Goal: Information Seeking & Learning: Find specific fact

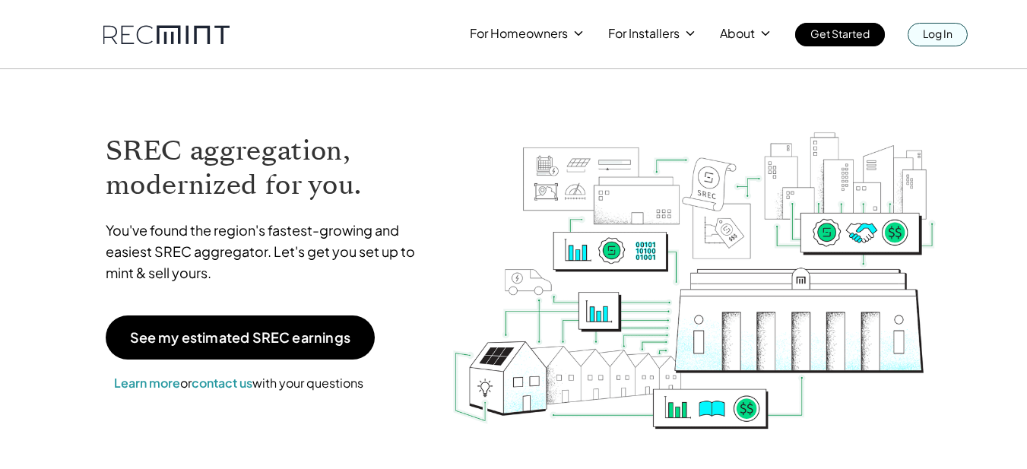
click at [941, 52] on div "For Homeowners For Installers About Get Started Log In" at bounding box center [513, 34] width 1027 height 69
click at [941, 32] on p "Log In" at bounding box center [937, 33] width 30 height 21
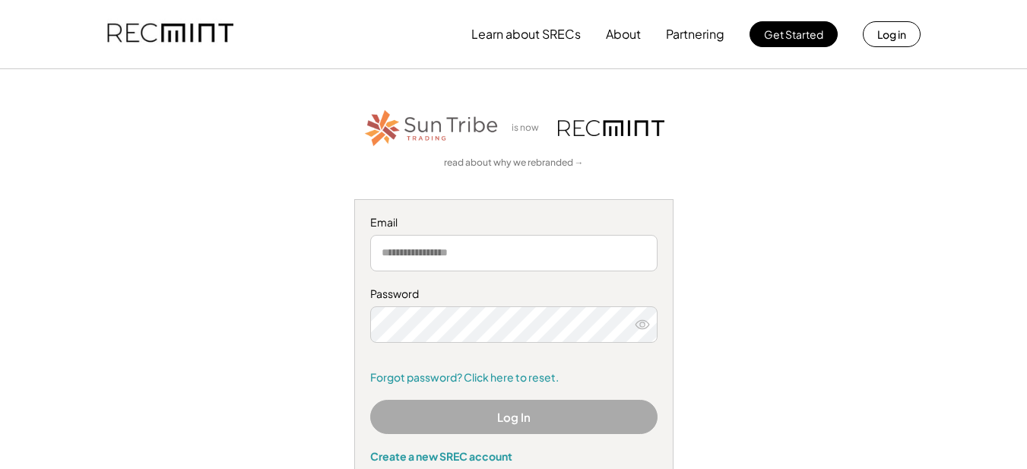
type input "**********"
click at [492, 422] on button "Log In" at bounding box center [513, 417] width 287 height 34
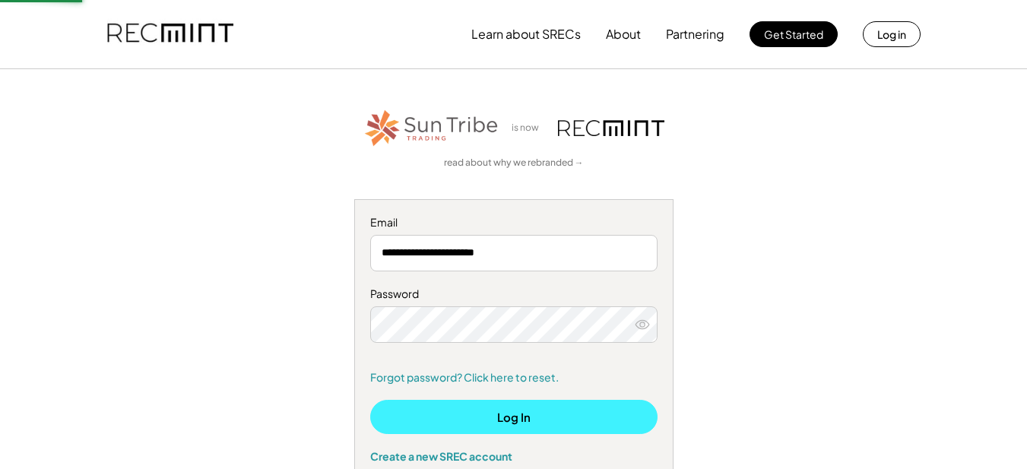
click at [492, 422] on button "Log In" at bounding box center [513, 417] width 287 height 34
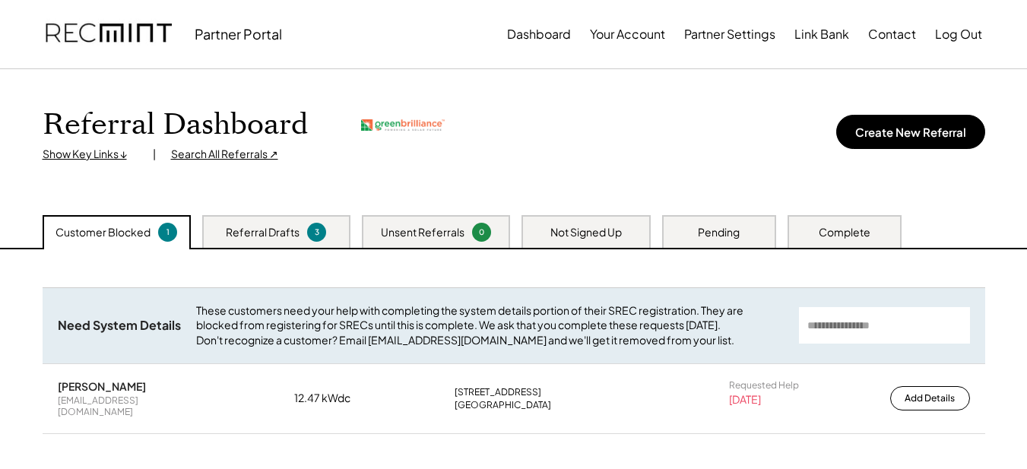
click at [217, 153] on div "Search All Referrals ↗" at bounding box center [224, 154] width 107 height 15
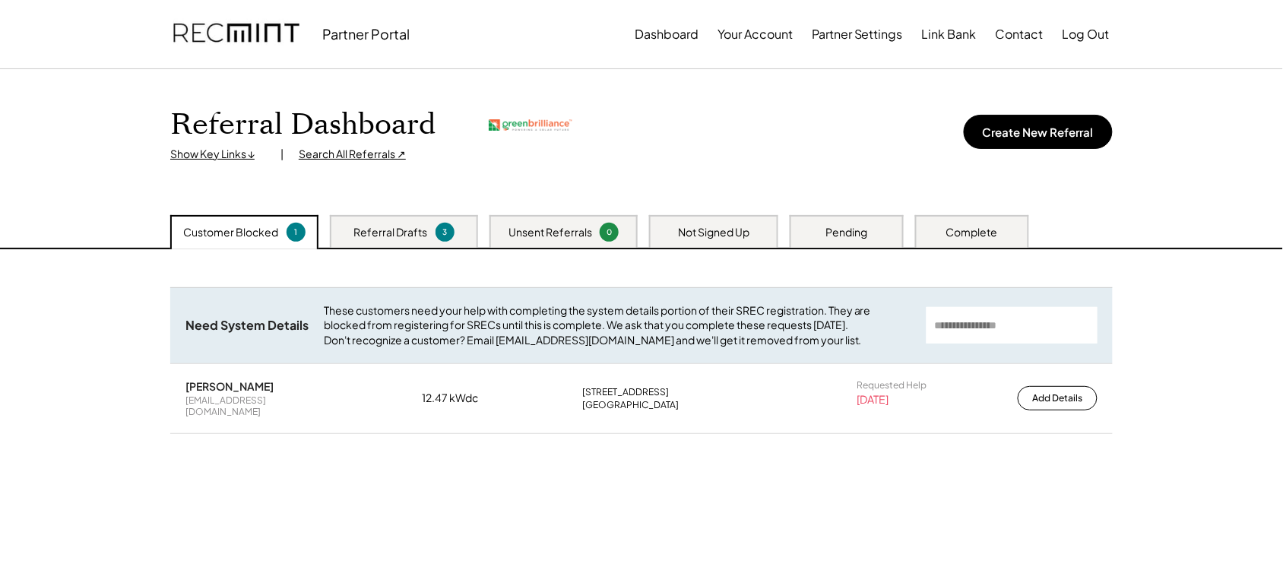
click at [705, 230] on div "Not Signed Up" at bounding box center [713, 232] width 71 height 15
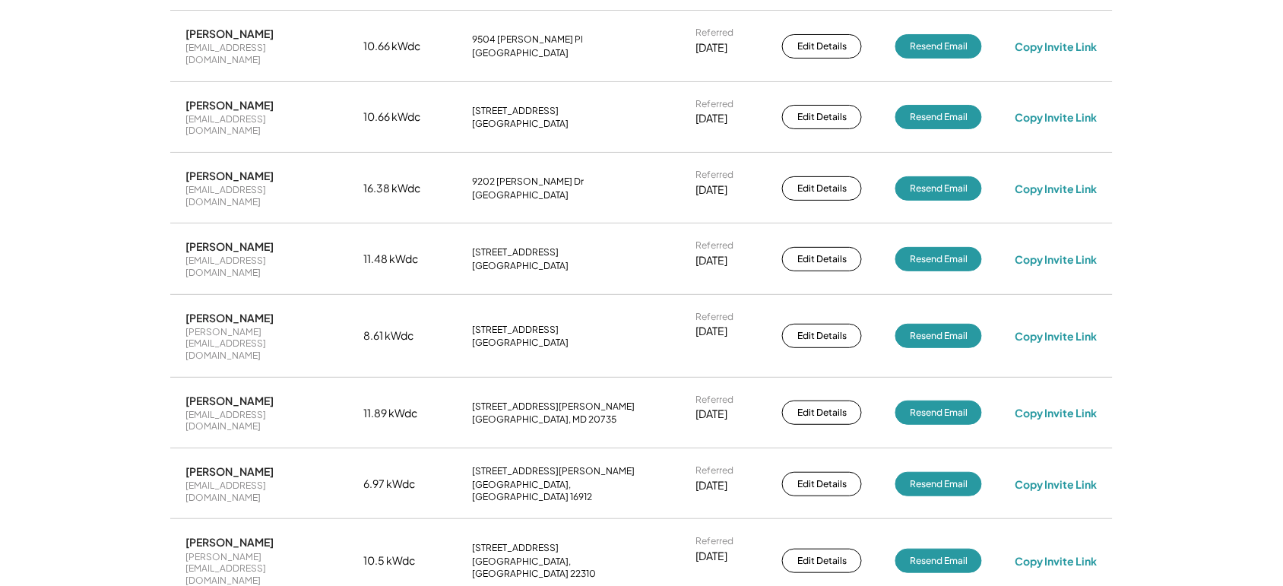
scroll to position [2532, 0]
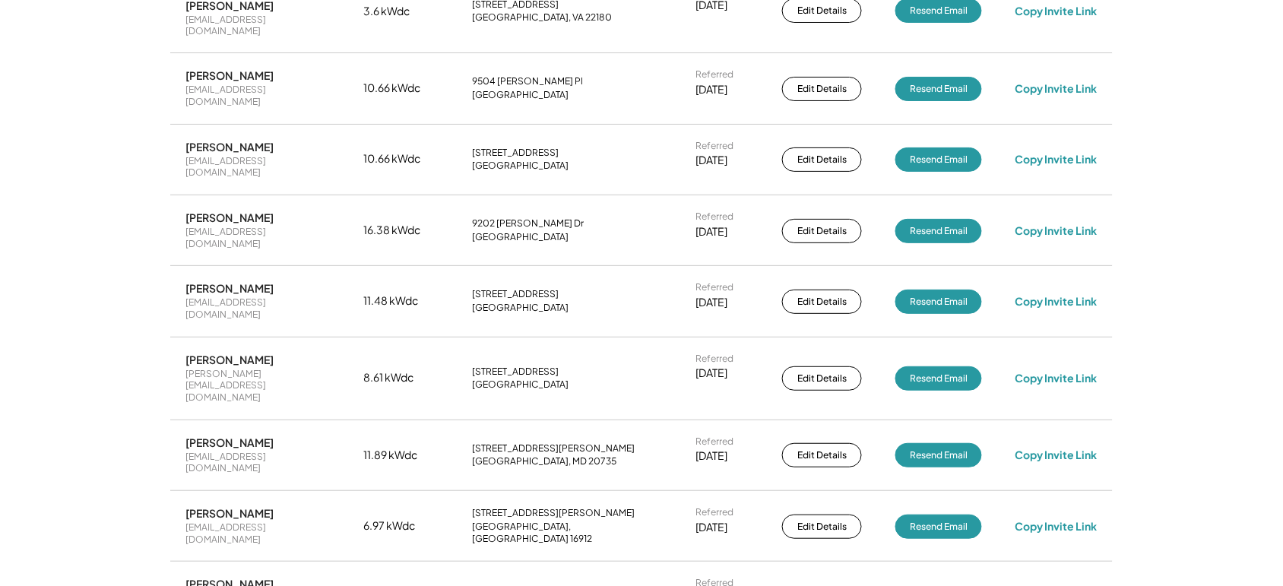
drag, startPoint x: 601, startPoint y: 167, endPoint x: 466, endPoint y: 146, distance: 136.9
copy div "[STREET_ADDRESS]"
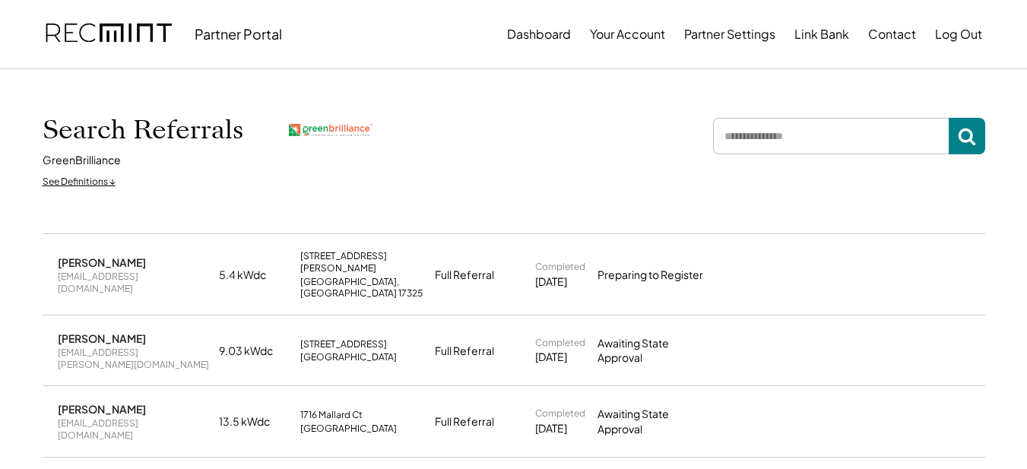
click at [740, 136] on input "input" at bounding box center [831, 136] width 236 height 36
type input "****"
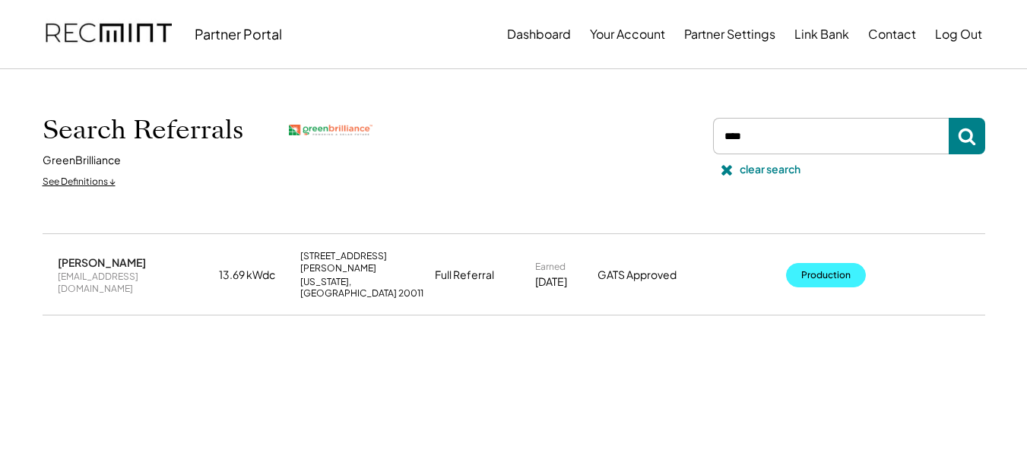
click at [818, 264] on button "Production" at bounding box center [826, 275] width 80 height 24
click at [725, 165] on icon at bounding box center [726, 169] width 15 height 15
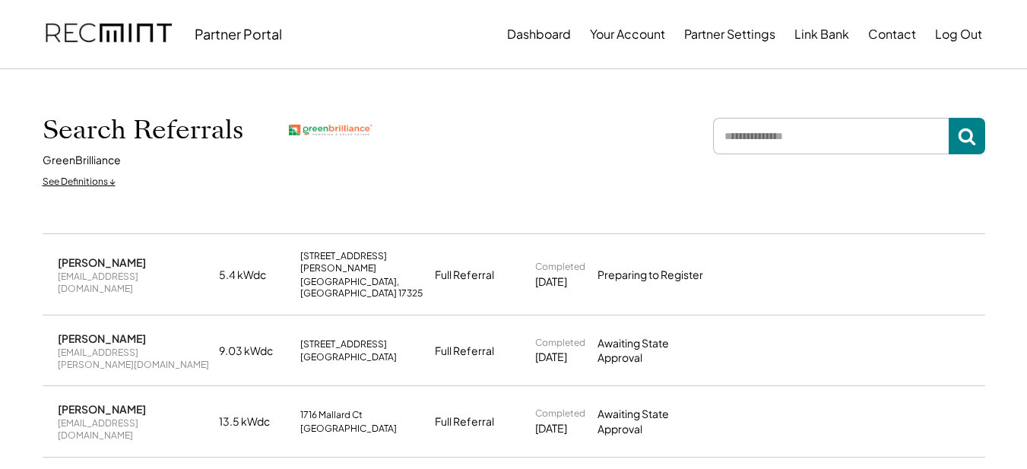
click at [757, 139] on input "input" at bounding box center [831, 136] width 236 height 36
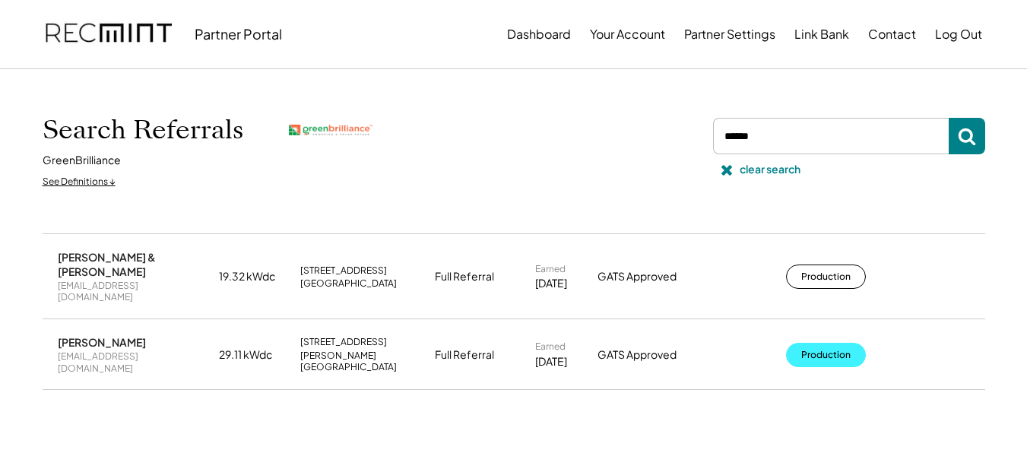
click at [831, 343] on button "Production" at bounding box center [826, 355] width 80 height 24
click at [766, 137] on input "input" at bounding box center [831, 136] width 236 height 36
type input "*******"
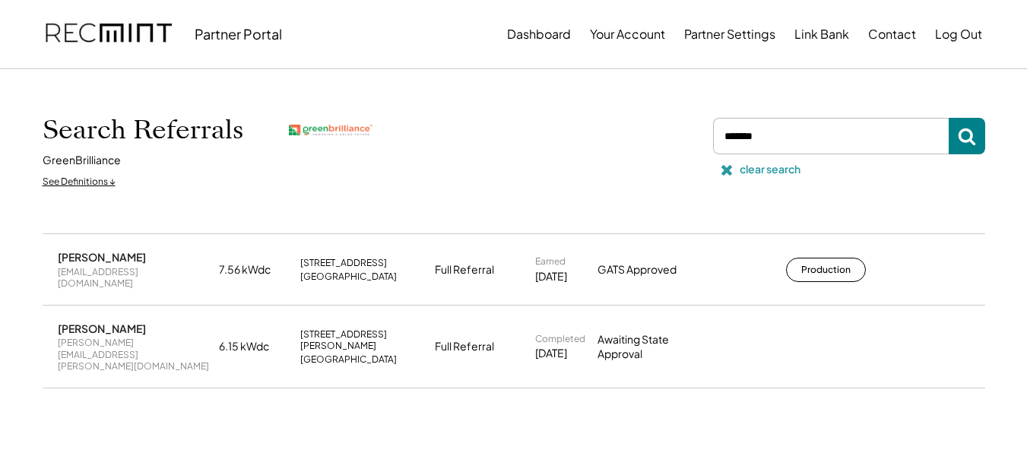
click at [769, 168] on div "clear search" at bounding box center [769, 169] width 61 height 15
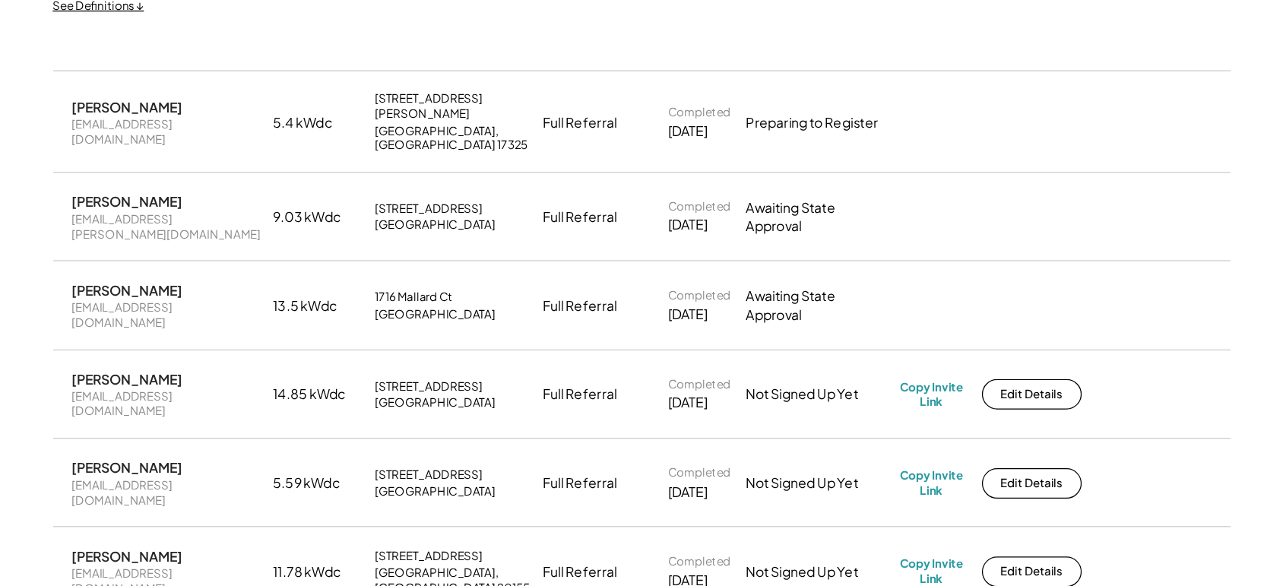
scroll to position [177, 0]
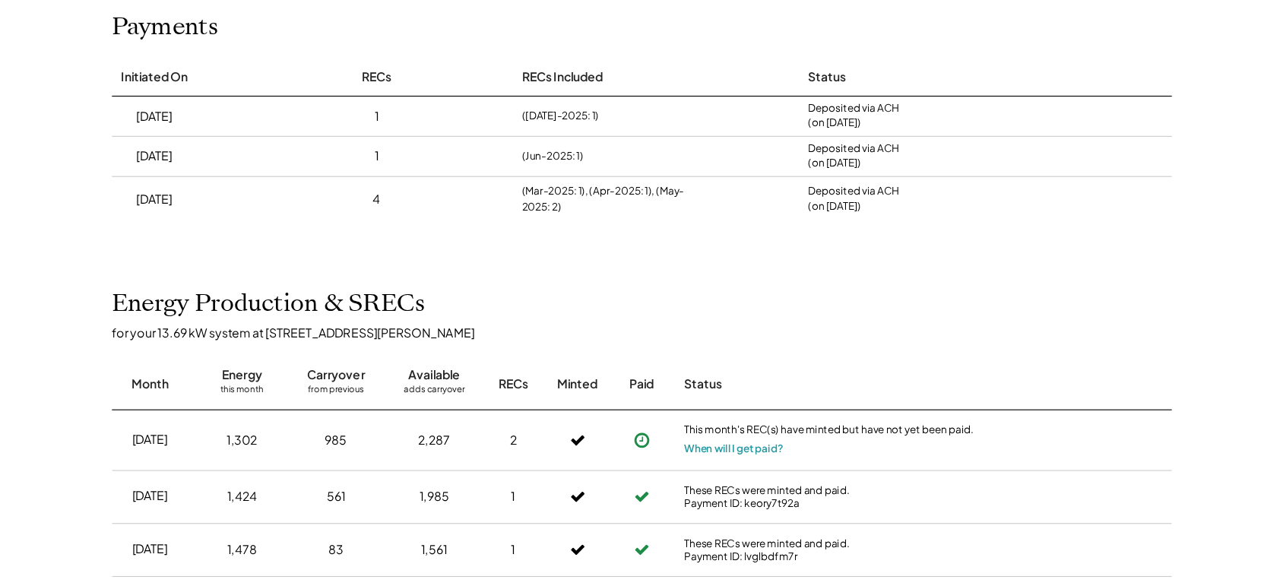
scroll to position [177, 0]
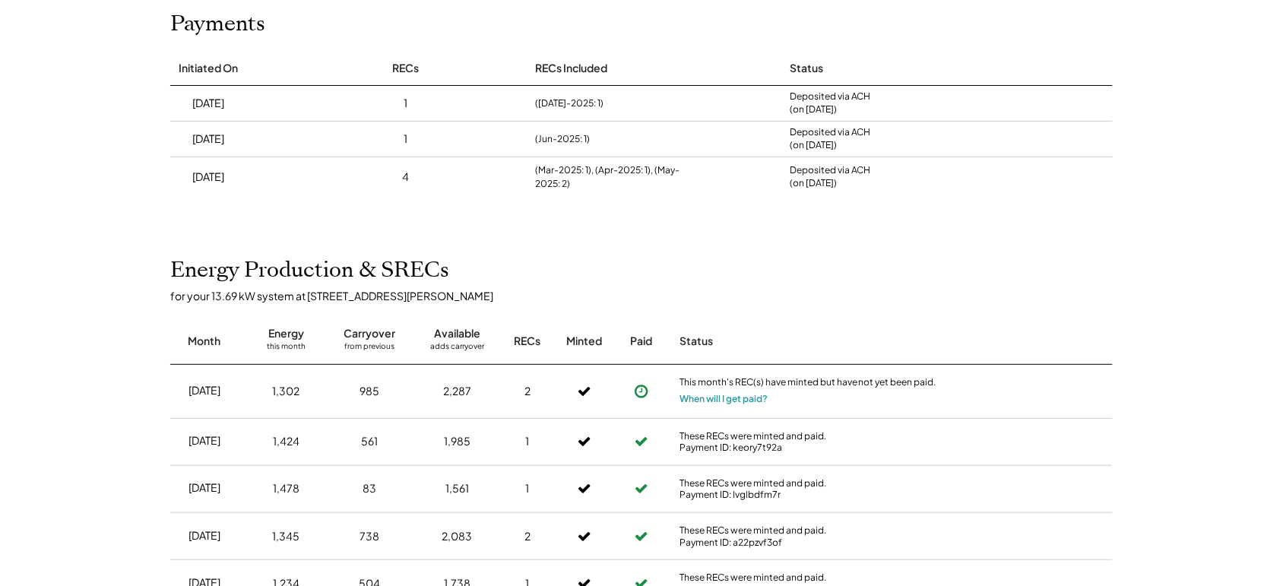
drag, startPoint x: 987, startPoint y: 0, endPoint x: 935, endPoint y: 309, distance: 313.7
click at [935, 309] on div "Month Energy this month Carryover from previous Available adds carryover RECs M…" at bounding box center [641, 334] width 942 height 62
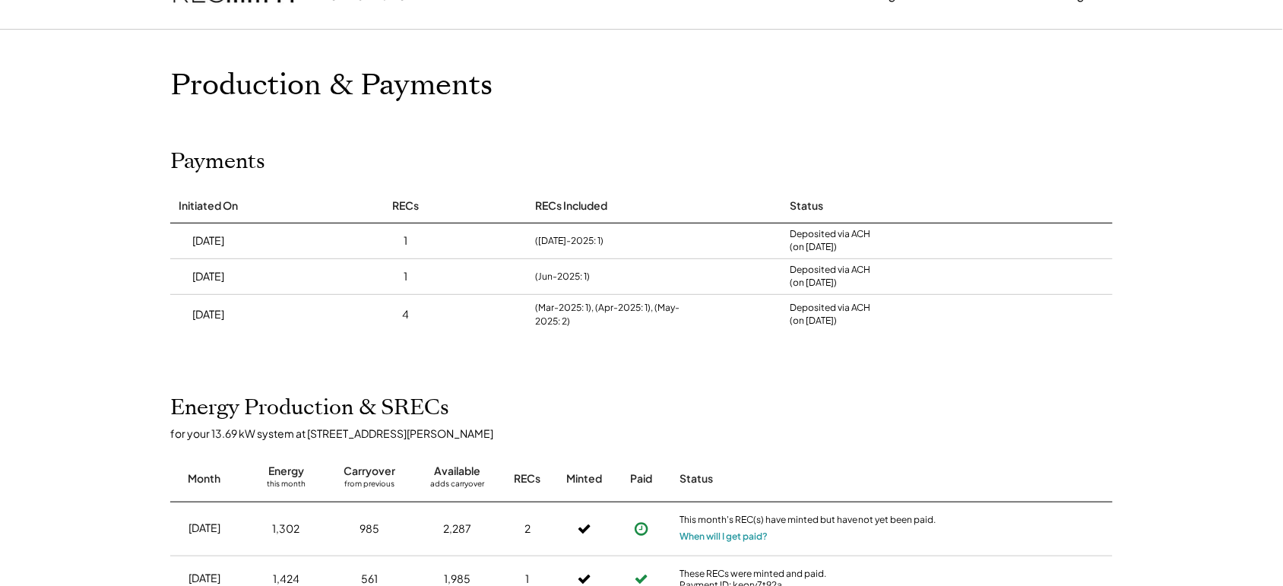
scroll to position [0, 0]
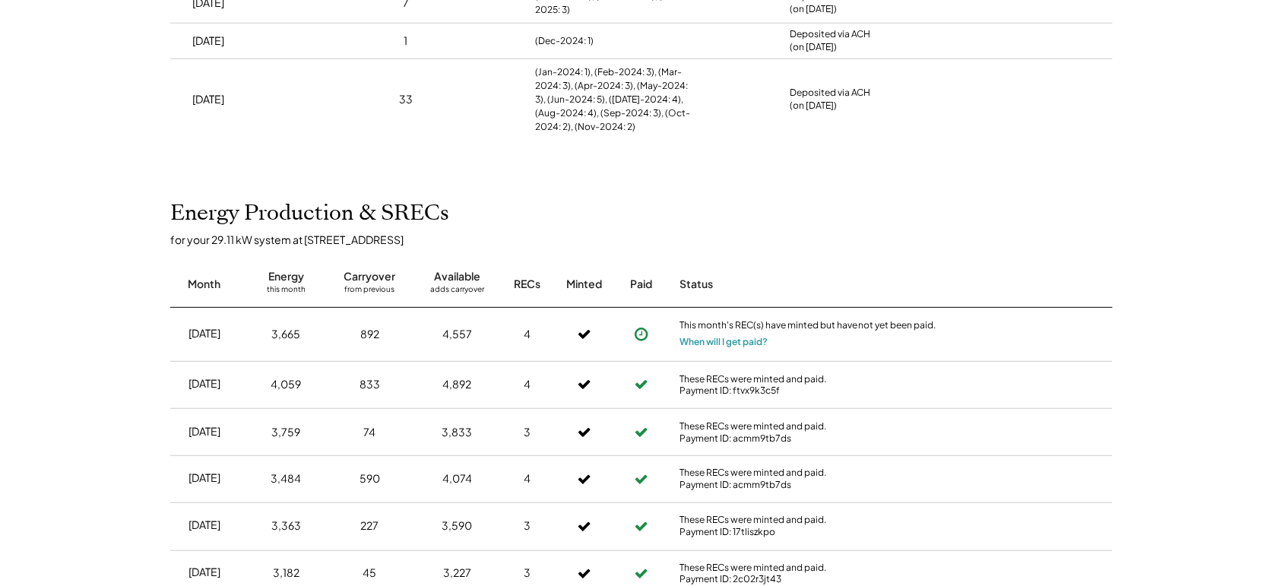
scroll to position [443, 0]
